Goal: Information Seeking & Learning: Learn about a topic

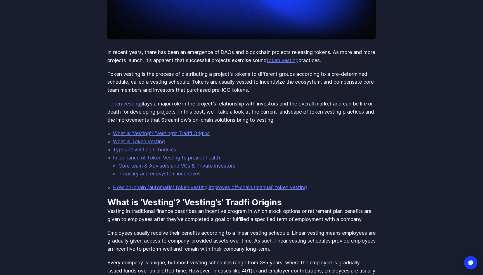
scroll to position [223, 0]
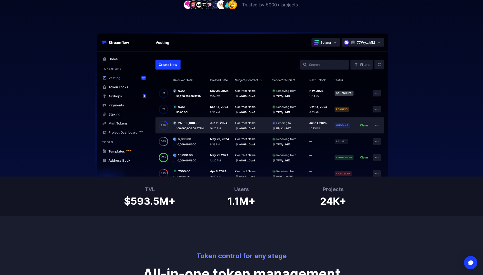
scroll to position [223, 0]
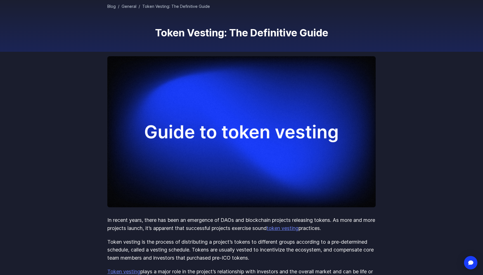
scroll to position [56, 0]
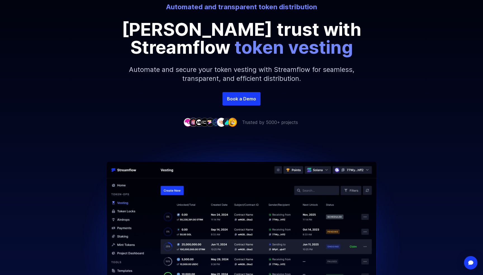
scroll to position [84, 0]
